Goal: Transaction & Acquisition: Purchase product/service

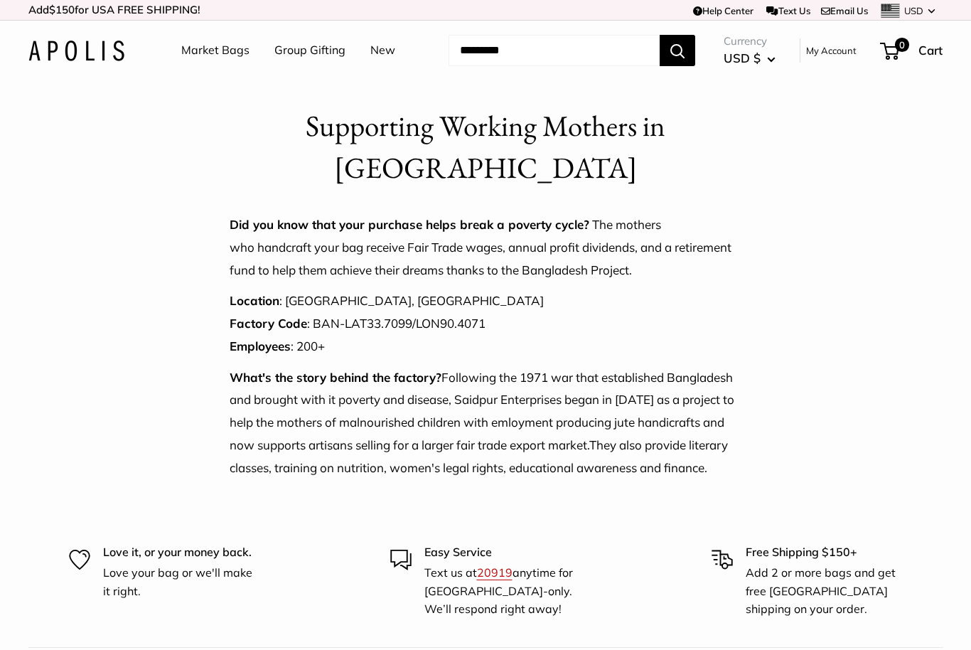
click at [236, 46] on link "Market Bags" at bounding box center [215, 50] width 68 height 21
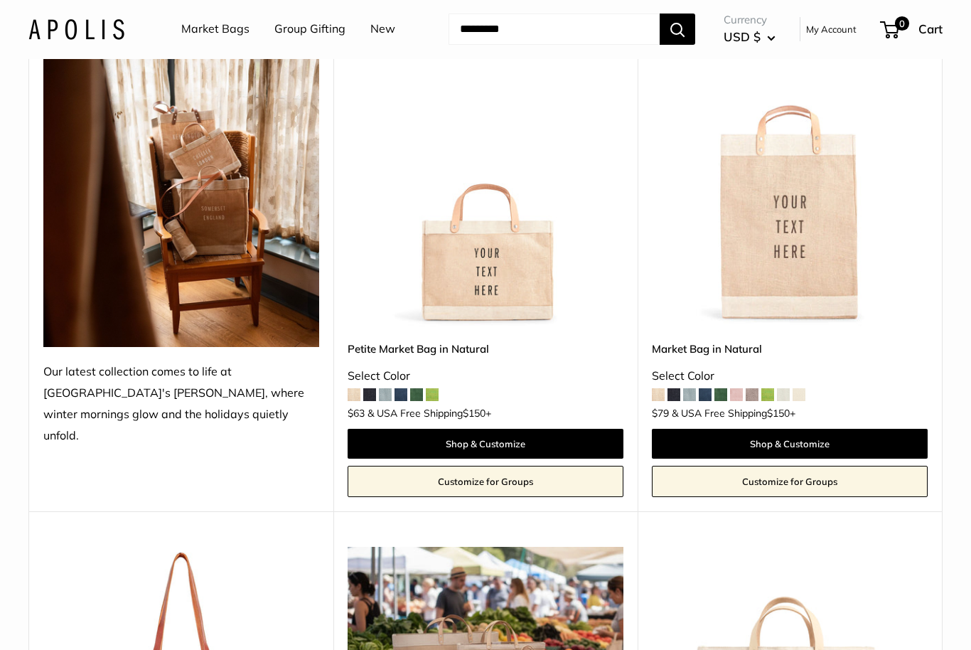
scroll to position [215, 0]
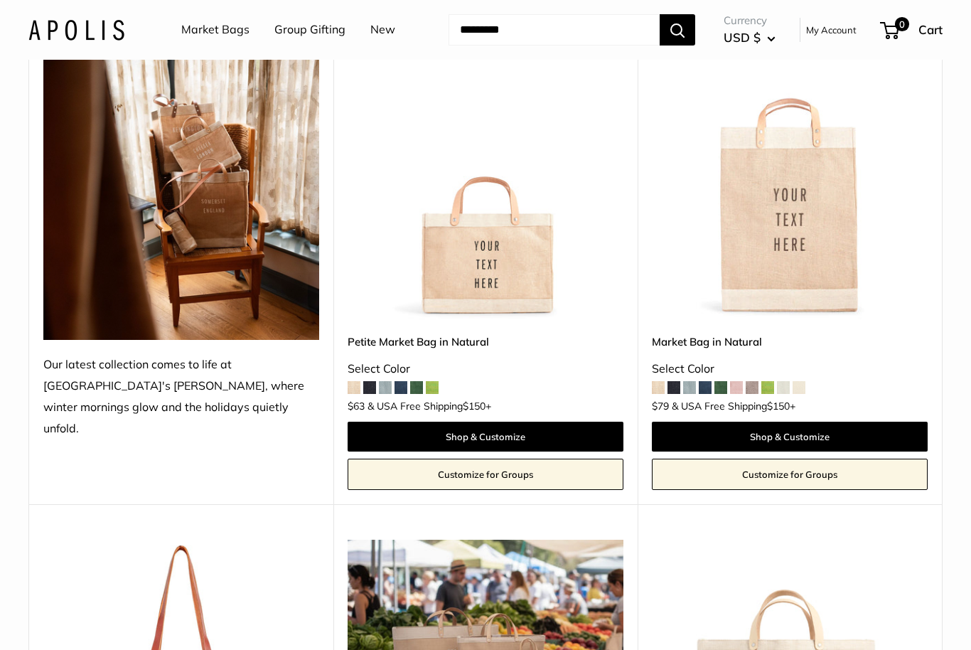
click at [690, 382] on span at bounding box center [689, 387] width 13 height 13
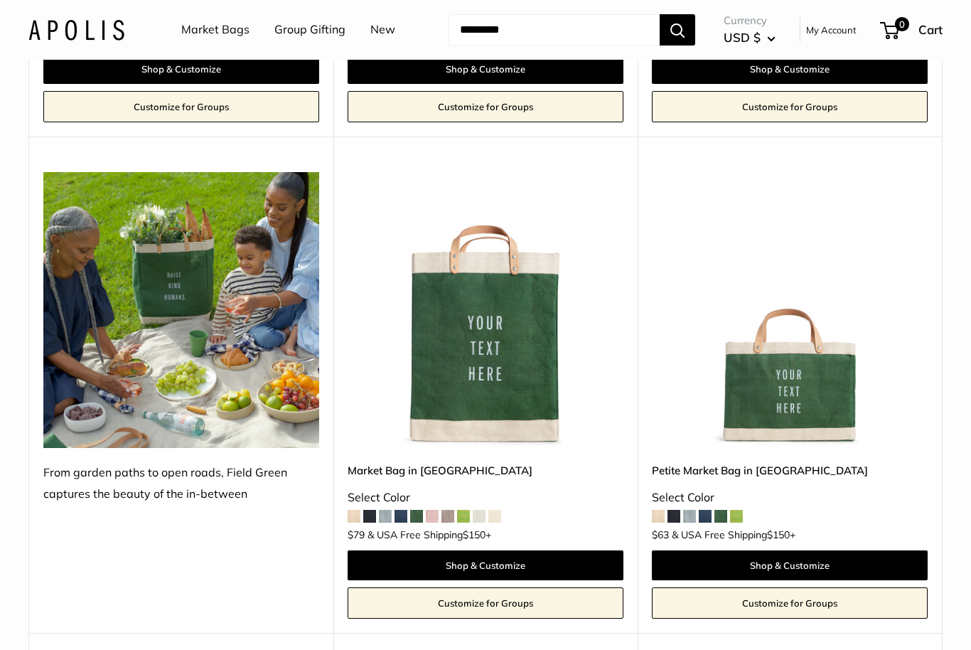
scroll to position [2984, 0]
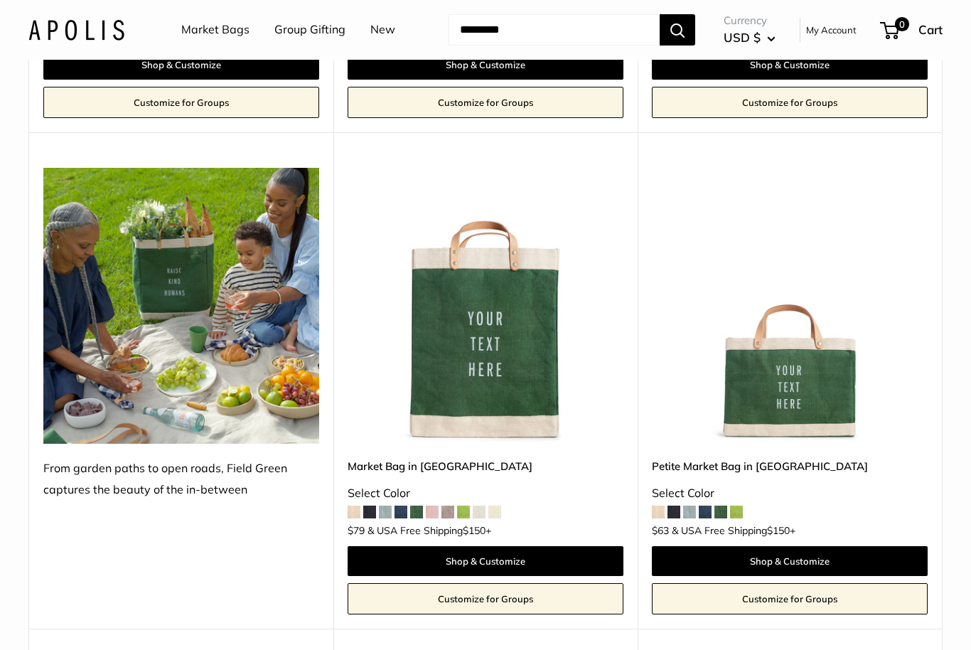
click at [823, 395] on img at bounding box center [790, 306] width 276 height 276
